Goal: Use online tool/utility: Utilize a website feature to perform a specific function

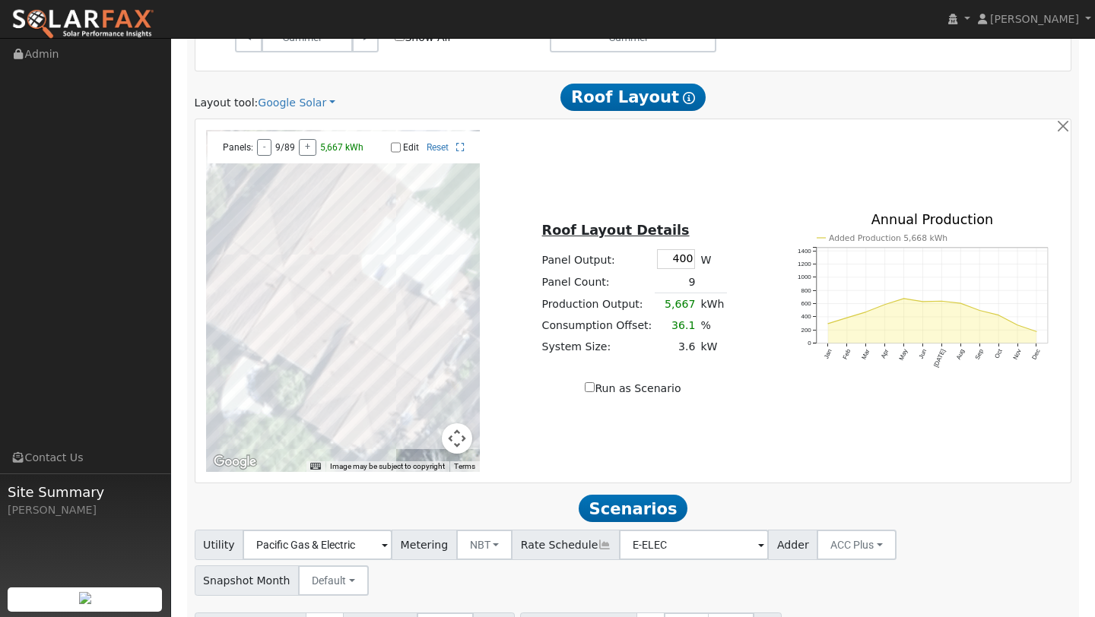
scroll to position [807, 0]
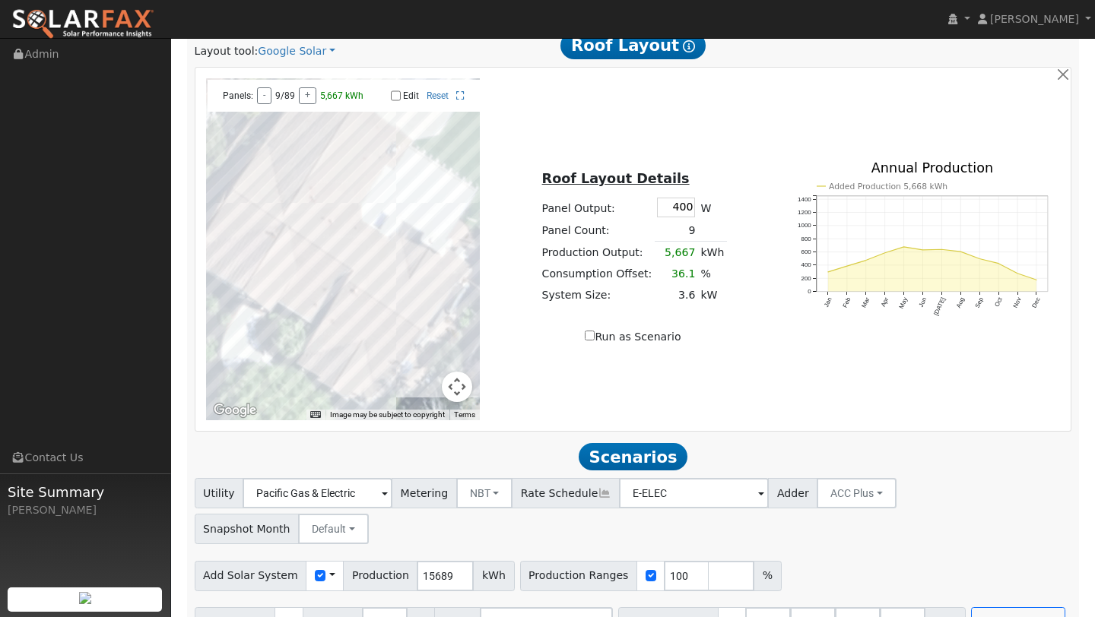
click at [452, 393] on button "Map camera controls" at bounding box center [457, 387] width 30 height 30
click at [423, 388] on button "Zoom out" at bounding box center [419, 387] width 30 height 30
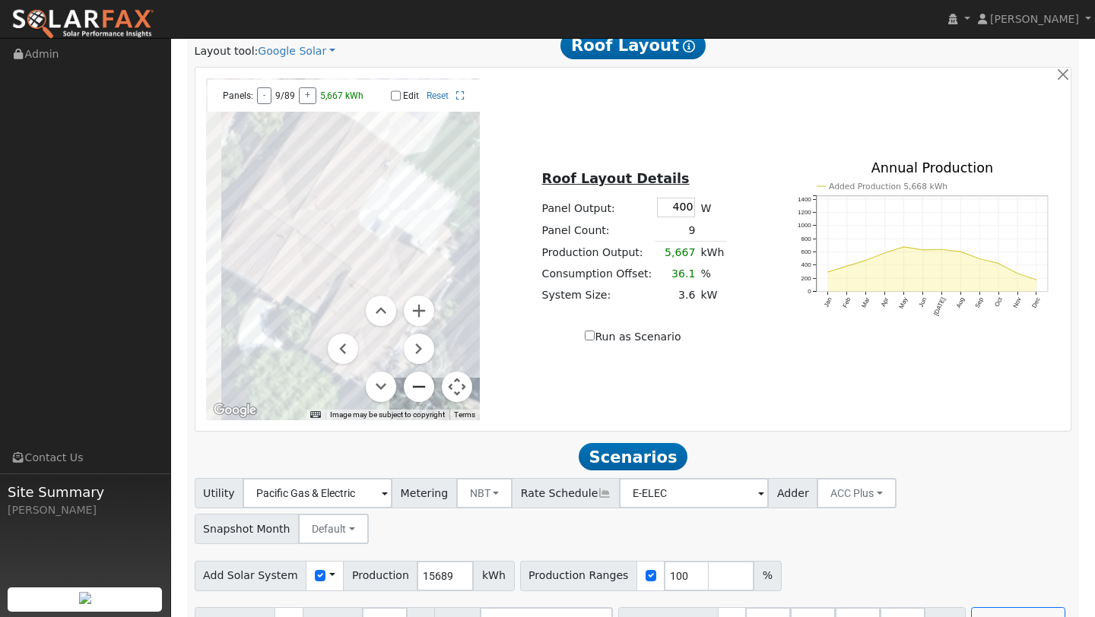
click at [423, 388] on button "Zoom out" at bounding box center [419, 387] width 30 height 30
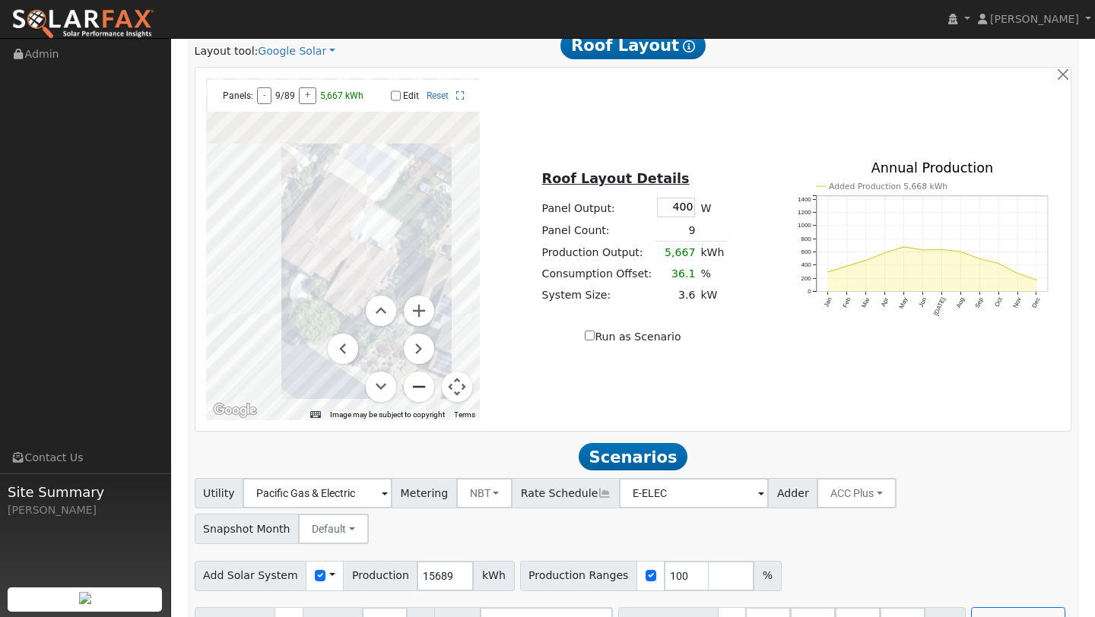
click at [423, 388] on button "Zoom out" at bounding box center [419, 387] width 30 height 30
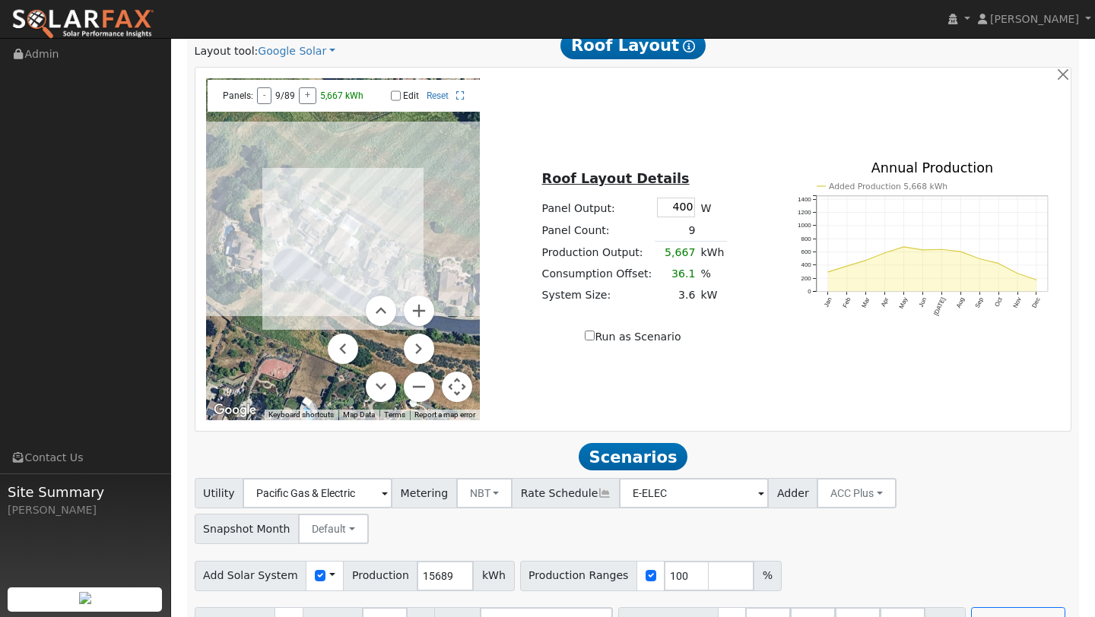
click at [454, 379] on button "Map camera controls" at bounding box center [457, 387] width 30 height 30
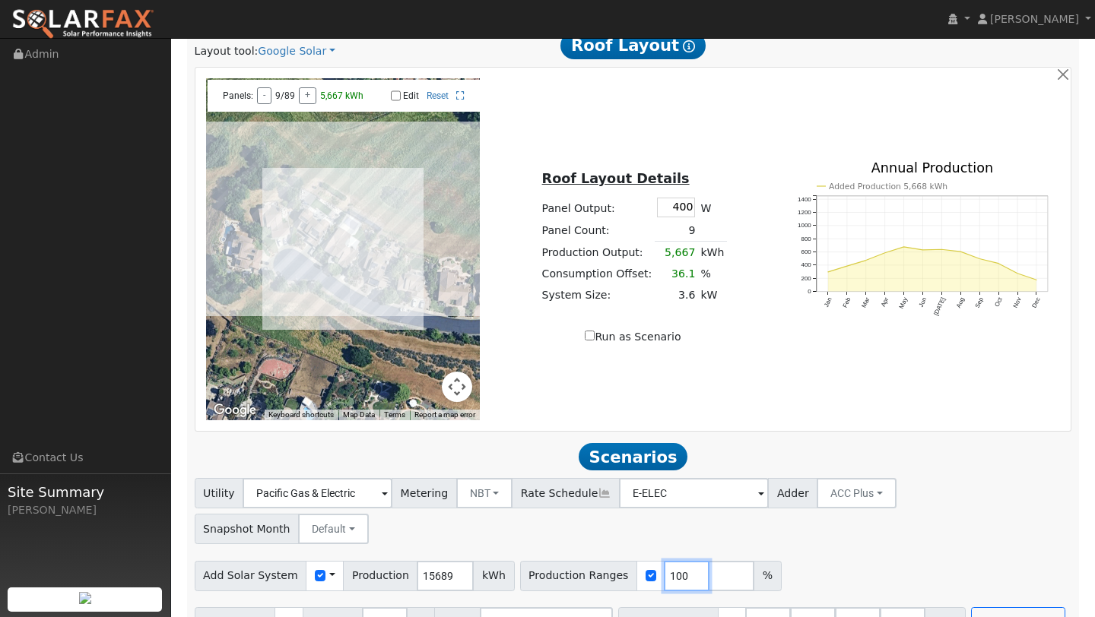
click at [668, 561] on input "100" at bounding box center [687, 576] width 46 height 30
type input "112"
click at [880, 607] on input "number" at bounding box center [903, 622] width 46 height 30
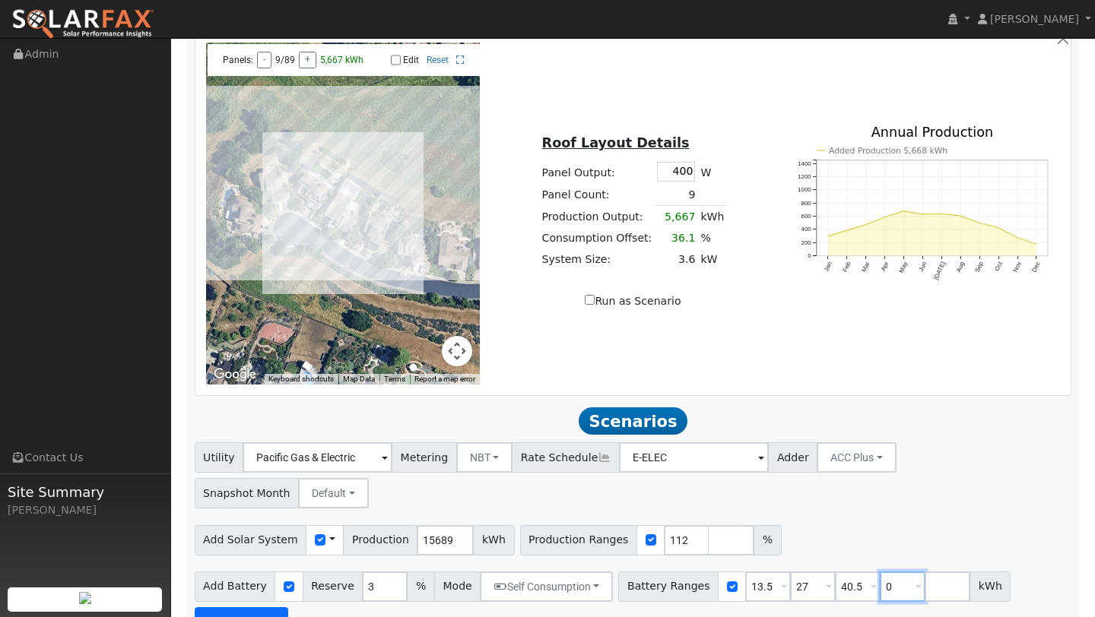
type input "0"
type input "13.5"
type input "27"
type input "40.5"
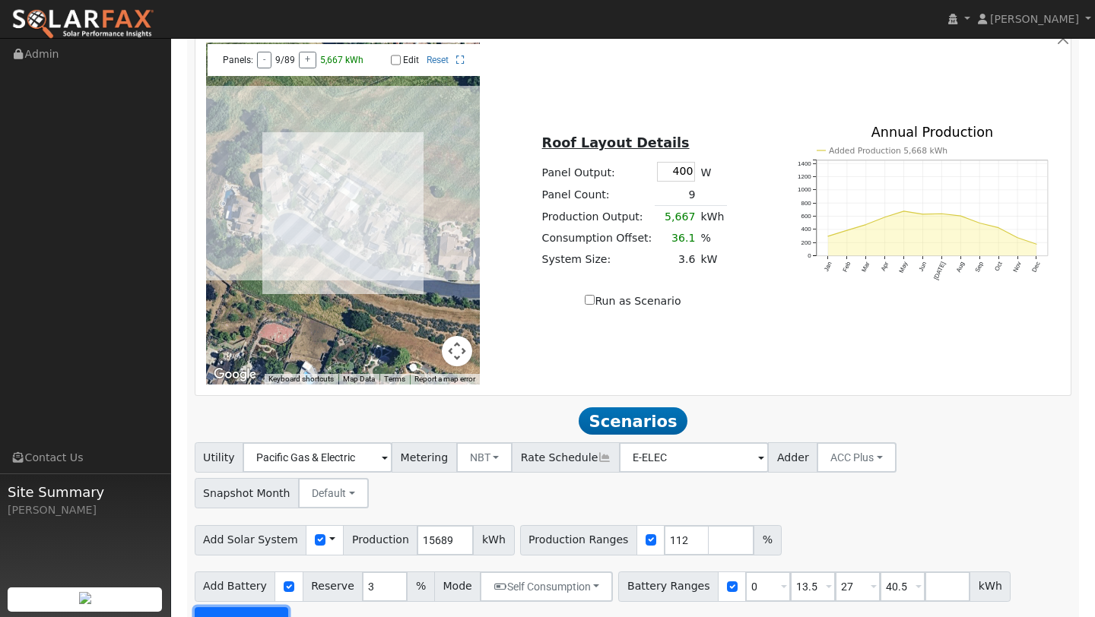
click at [263, 607] on button "Run Scenarios" at bounding box center [242, 622] width 94 height 30
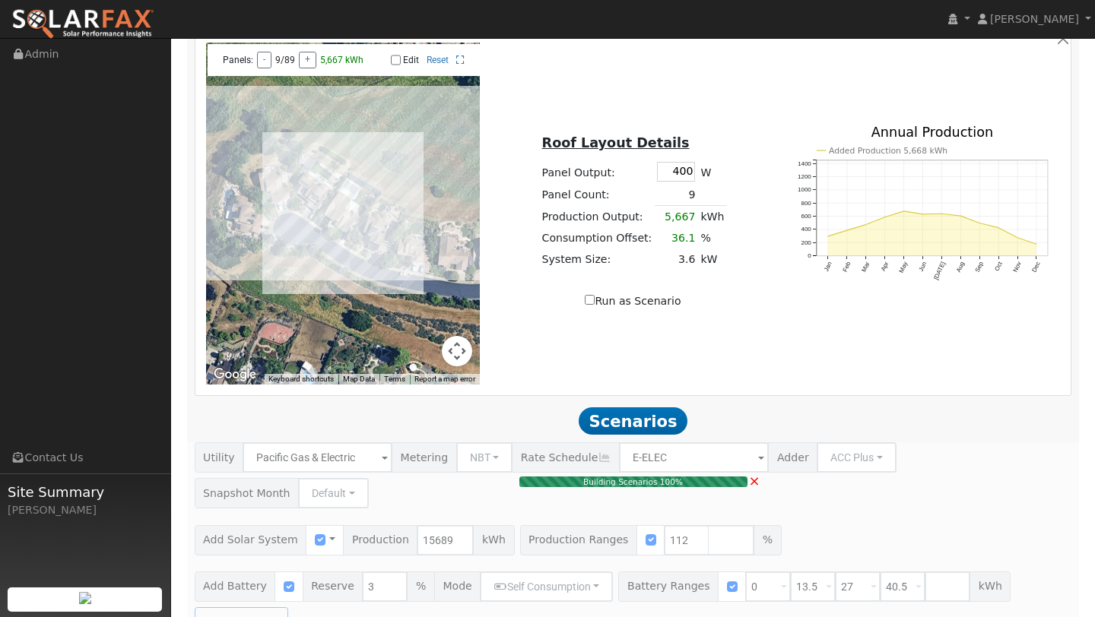
type input "11.7"
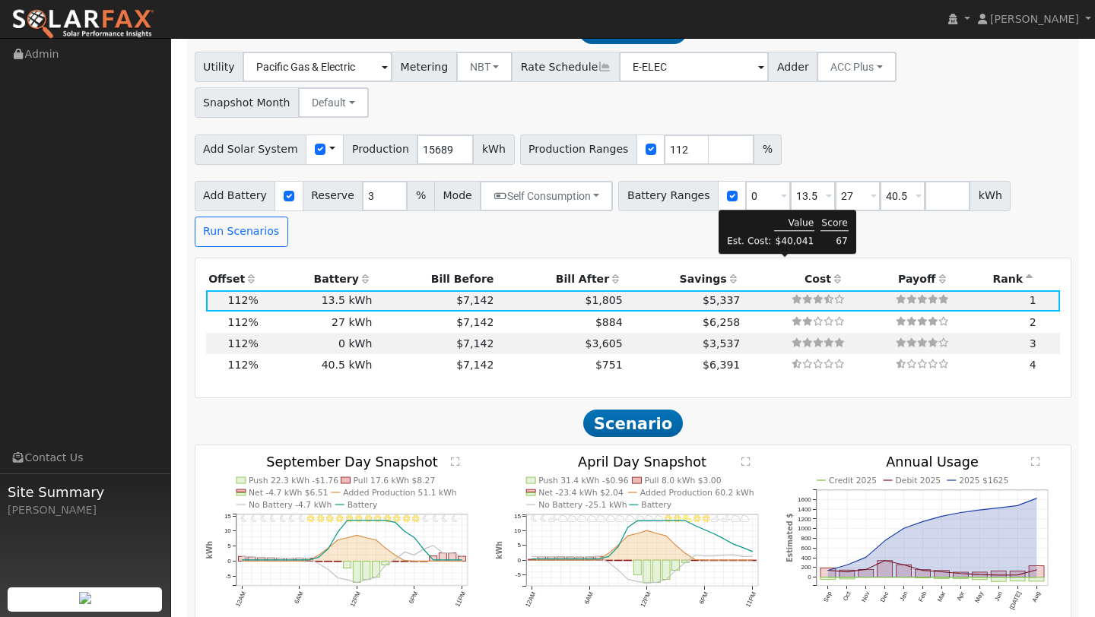
scroll to position [1198, 0]
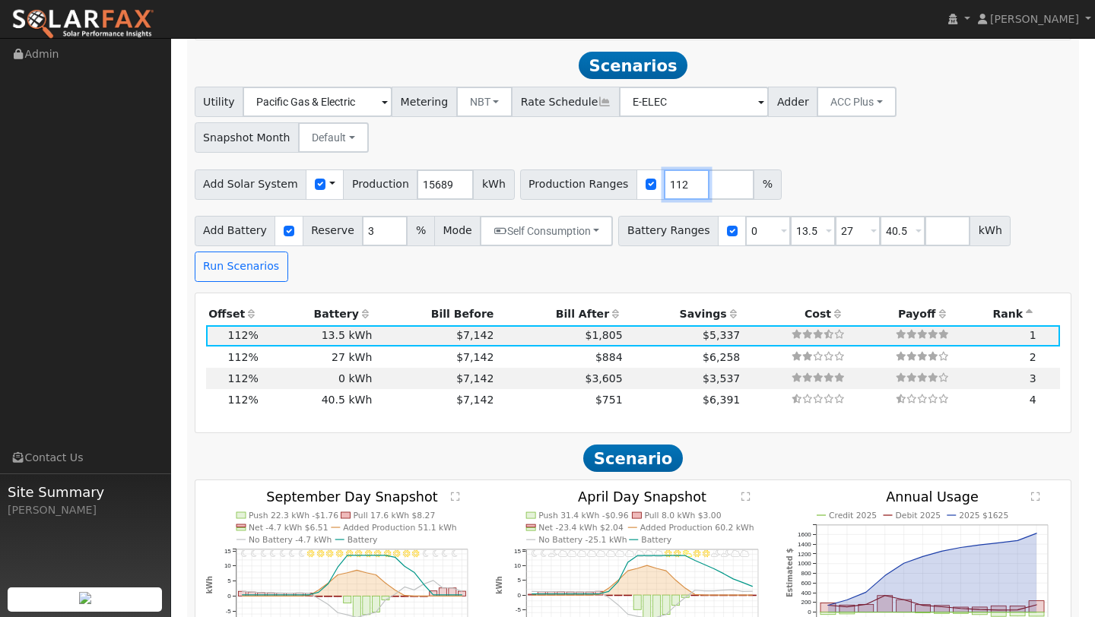
click at [669, 170] on input "112" at bounding box center [687, 185] width 46 height 30
type input "165"
click at [234, 252] on button "Run Scenarios" at bounding box center [242, 267] width 94 height 30
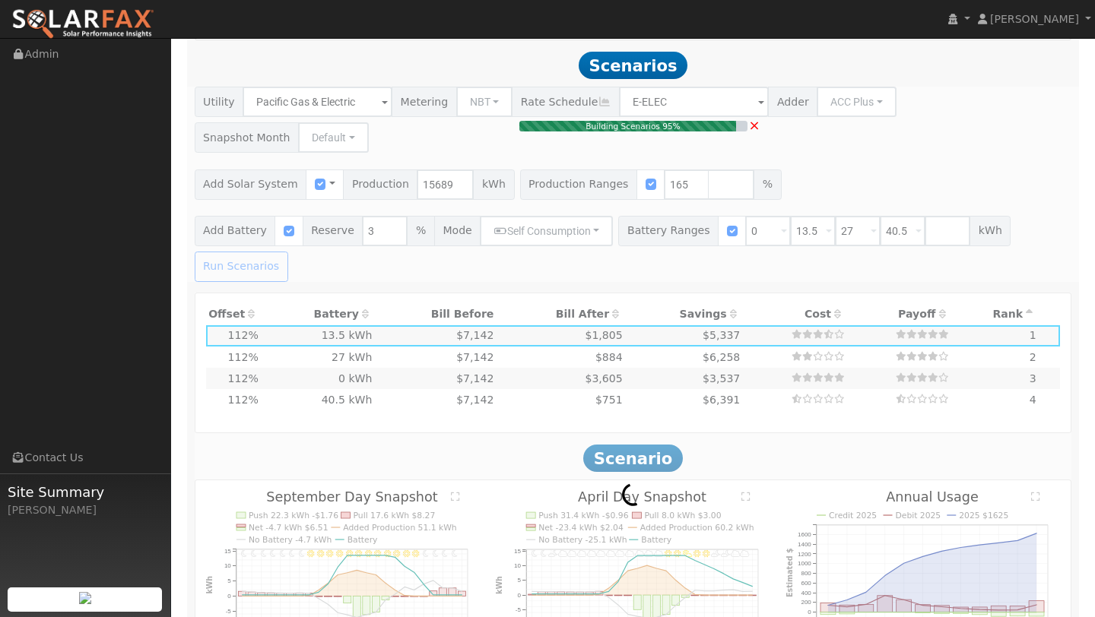
type input "17.3"
type input "$60,403"
type input "$22,981"
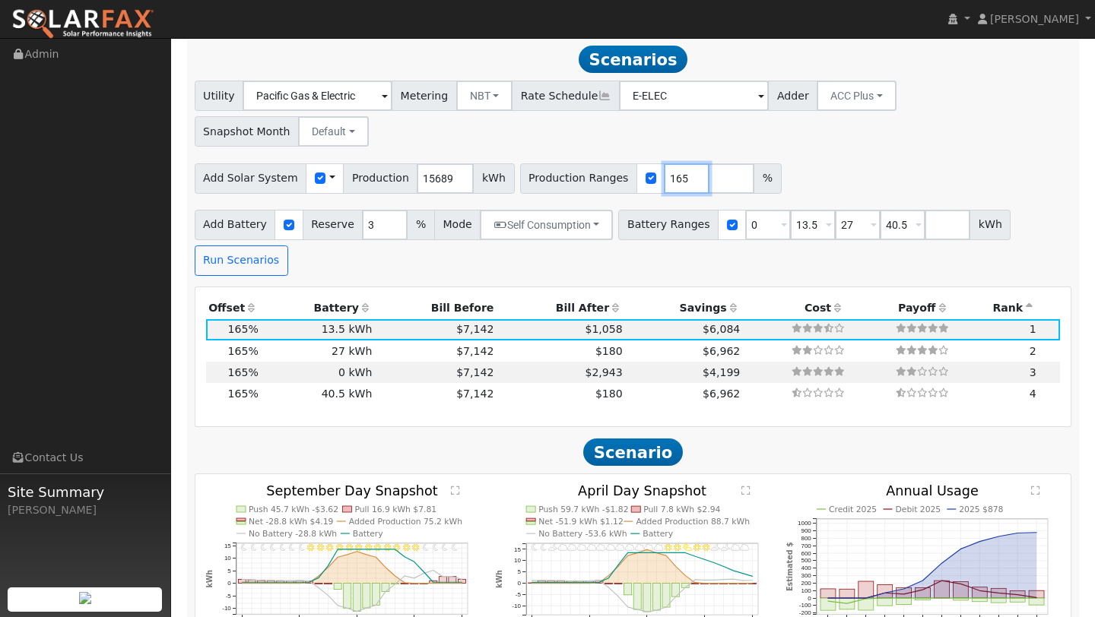
click at [670, 163] on input "165" at bounding box center [687, 178] width 46 height 30
type input "139"
click at [253, 246] on button "Run Scenarios" at bounding box center [242, 261] width 94 height 30
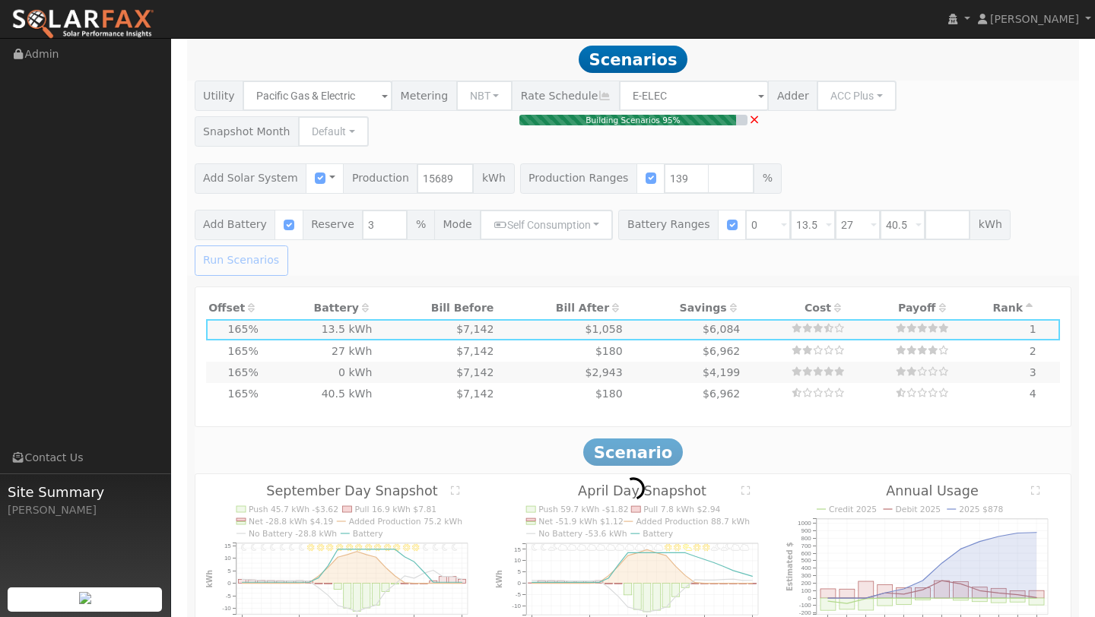
type input "14.5"
type input "$50,885"
type input "$20,126"
